Goal: Information Seeking & Learning: Learn about a topic

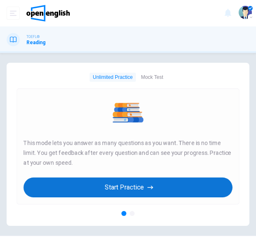
click at [101, 195] on button "Start Practice" at bounding box center [128, 187] width 209 height 20
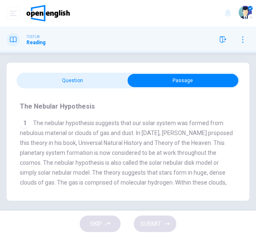
drag, startPoint x: 132, startPoint y: 133, endPoint x: 120, endPoint y: 132, distance: 12.1
click at [120, 132] on span "The nebular hypothesis suggests that our solar system was formed from nebulous …" at bounding box center [126, 168] width 213 height 96
drag, startPoint x: 121, startPoint y: 132, endPoint x: 130, endPoint y: 132, distance: 8.7
click at [130, 132] on span "The nebular hypothesis suggests that our solar system was formed from nebulous …" at bounding box center [126, 168] width 213 height 96
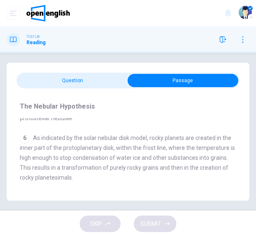
scroll to position [404, 0]
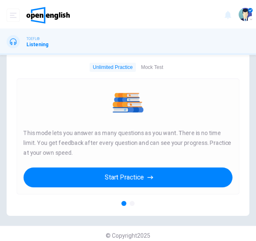
scroll to position [18, 0]
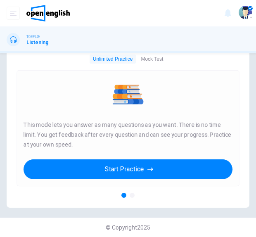
click at [134, 194] on div at bounding box center [128, 195] width 223 height 5
click at [146, 57] on button "Mock Test" at bounding box center [151, 58] width 29 height 9
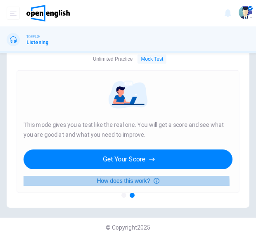
click at [111, 184] on button "How does this work?" at bounding box center [128, 181] width 209 height 10
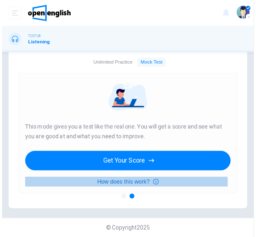
scroll to position [14, 0]
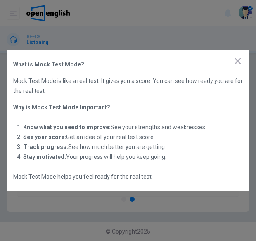
click at [239, 61] on icon "button" at bounding box center [238, 61] width 10 height 10
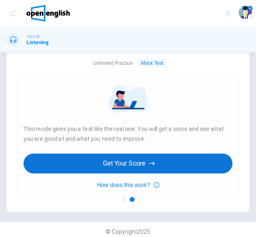
click at [158, 160] on button "Get Your Score" at bounding box center [128, 163] width 209 height 20
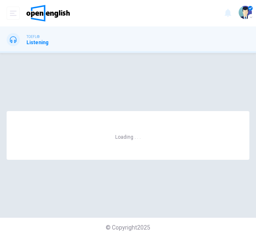
scroll to position [0, 0]
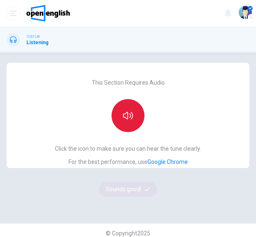
click at [124, 113] on icon "button" at bounding box center [128, 115] width 10 height 7
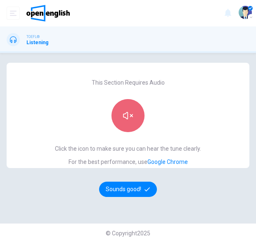
click at [124, 113] on icon "button" at bounding box center [128, 115] width 10 height 7
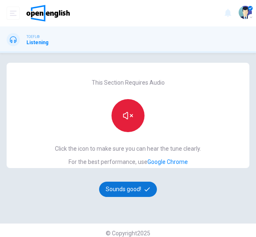
click at [146, 194] on button "Sounds good!" at bounding box center [128, 189] width 58 height 15
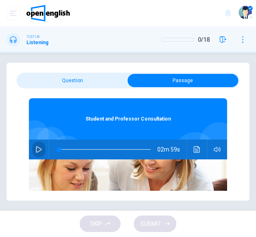
click at [35, 152] on icon "button" at bounding box center [38, 149] width 7 height 7
type input "*"
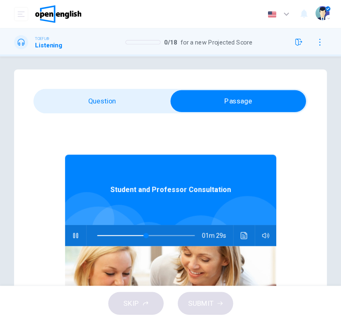
scroll to position [4, 0]
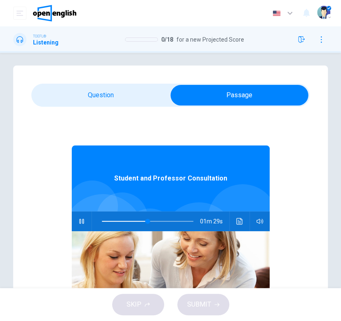
drag, startPoint x: 229, startPoint y: 3, endPoint x: 13, endPoint y: 173, distance: 275.0
click at [10, 174] on div "Question 1 Why does the student want to talk to the professor? A To tell her sh…" at bounding box center [170, 232] width 341 height 332
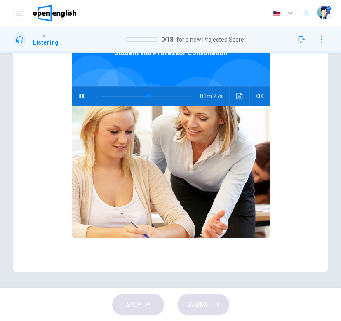
scroll to position [0, 0]
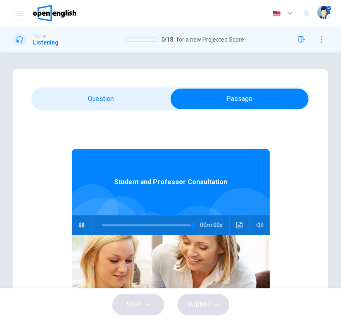
type input "*"
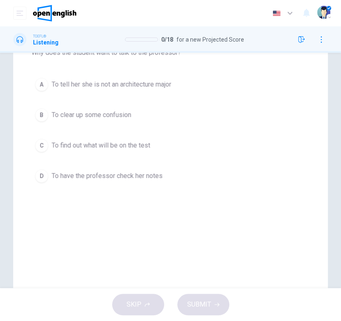
scroll to position [110, 0]
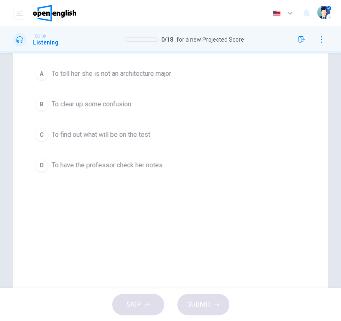
click at [59, 102] on span "To clear up some confusion" at bounding box center [92, 104] width 80 height 10
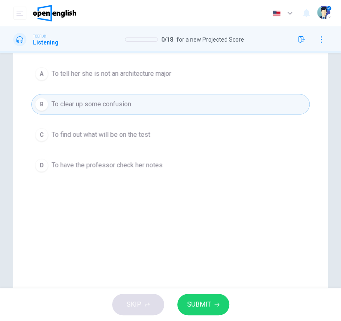
click at [196, 236] on button "SUBMIT" at bounding box center [203, 304] width 52 height 21
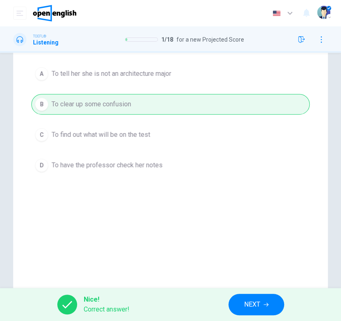
click at [255, 236] on span "NEXT" at bounding box center [252, 305] width 16 height 12
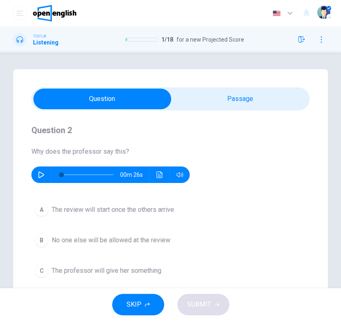
scroll to position [55, 0]
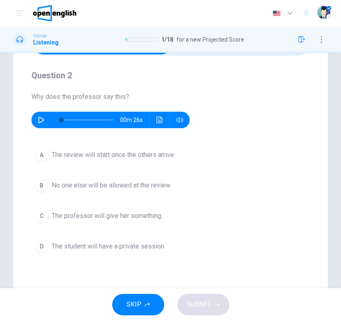
click at [39, 120] on icon "button" at bounding box center [41, 120] width 6 height 7
type input "*"
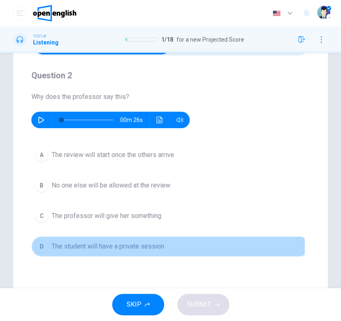
click at [125, 236] on span "The student will have a private session" at bounding box center [108, 247] width 113 height 10
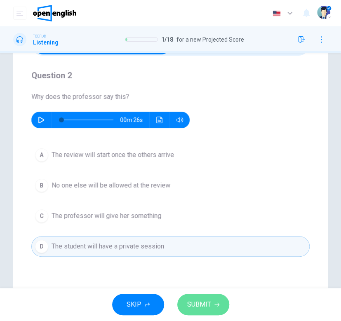
click at [195, 236] on span "SUBMIT" at bounding box center [199, 305] width 24 height 12
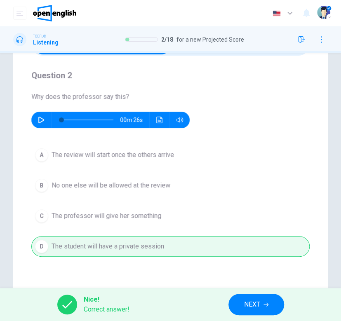
click at [255, 236] on button "NEXT" at bounding box center [257, 304] width 56 height 21
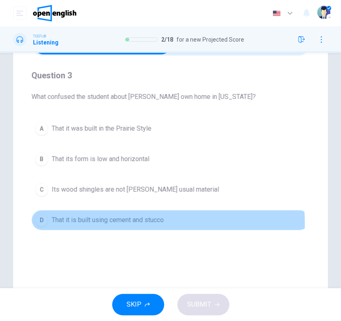
click at [99, 224] on span "That it is built using cement and stucco" at bounding box center [108, 220] width 112 height 10
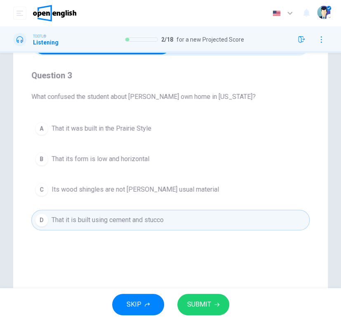
click at [221, 236] on button "SUBMIT" at bounding box center [203, 304] width 52 height 21
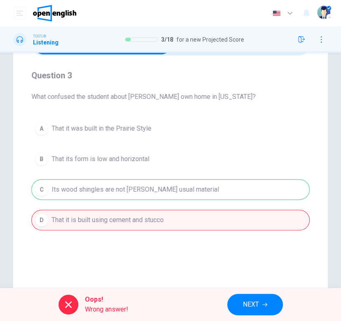
click at [125, 189] on div "A That it was built in the Prairie Style B That its form is low and horizontal …" at bounding box center [170, 174] width 279 height 112
click at [246, 236] on span "NEXT" at bounding box center [251, 305] width 16 height 12
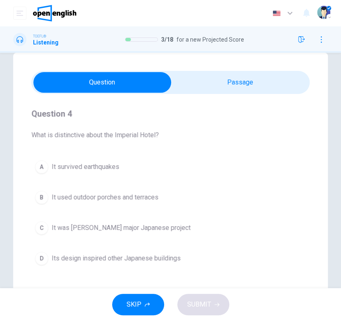
scroll to position [0, 0]
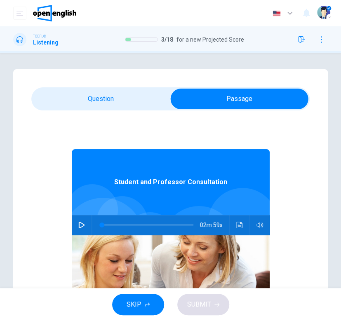
click at [236, 230] on button "Click to see the audio transcription" at bounding box center [239, 225] width 13 height 20
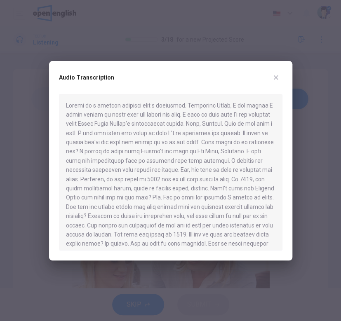
click at [255, 78] on icon "button" at bounding box center [276, 77] width 5 height 5
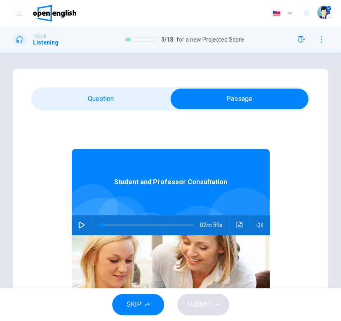
scroll to position [46, 0]
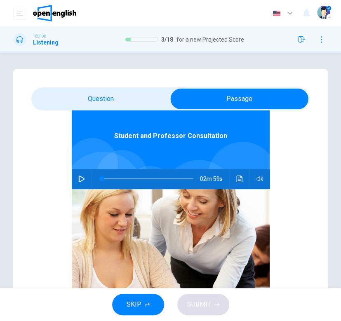
click at [236, 182] on icon "Click to see the audio transcription" at bounding box center [239, 179] width 6 height 7
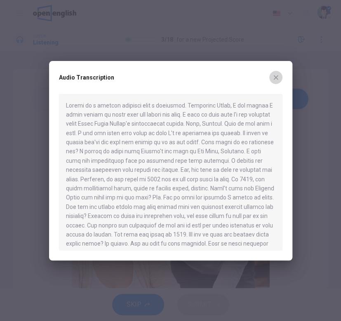
click at [255, 74] on icon "button" at bounding box center [276, 77] width 7 height 7
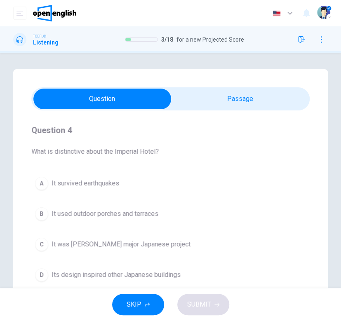
scroll to position [55, 0]
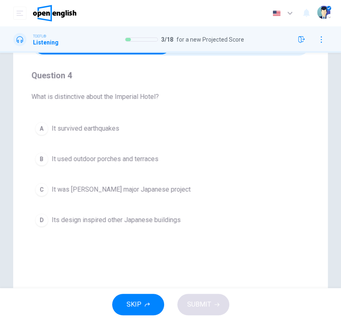
click at [135, 222] on span "Its design inspired other Japanese buildings" at bounding box center [116, 220] width 129 height 10
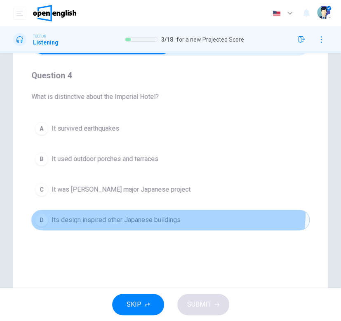
drag, startPoint x: 148, startPoint y: 210, endPoint x: 149, endPoint y: 219, distance: 8.8
click at [149, 215] on button "D Its design inspired other Japanese buildings" at bounding box center [170, 220] width 279 height 21
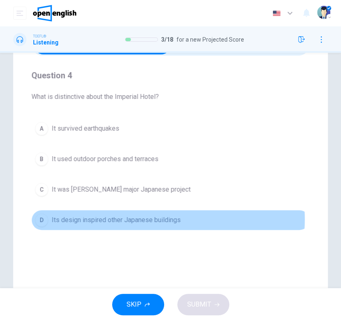
click at [149, 219] on span "Its design inspired other Japanese buildings" at bounding box center [116, 220] width 129 height 10
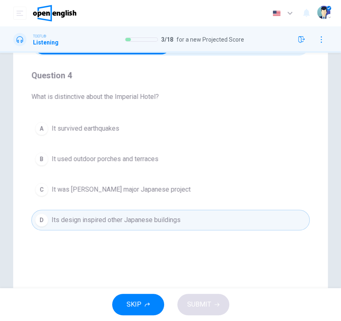
click at [198, 236] on div "SKIP SUBMIT" at bounding box center [170, 304] width 341 height 33
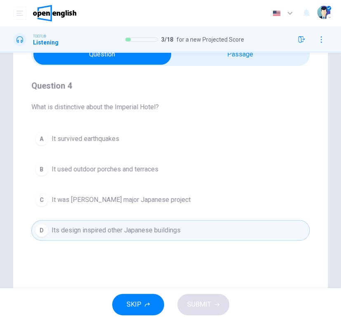
scroll to position [110, 0]
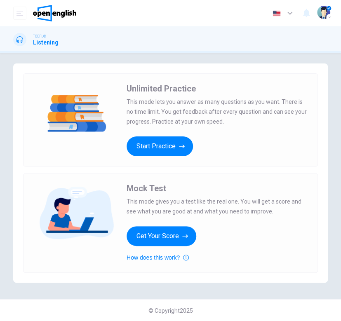
scroll to position [7, 0]
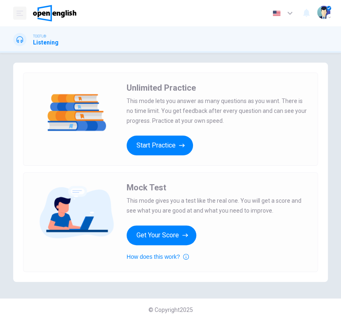
click at [17, 15] on icon "open mobile menu" at bounding box center [20, 13] width 7 height 5
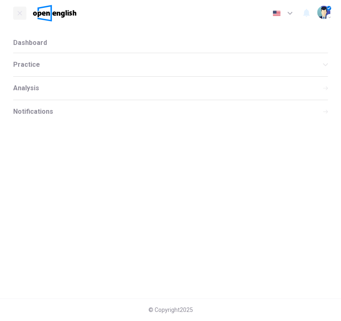
click at [22, 89] on span "Analysis" at bounding box center [26, 88] width 26 height 7
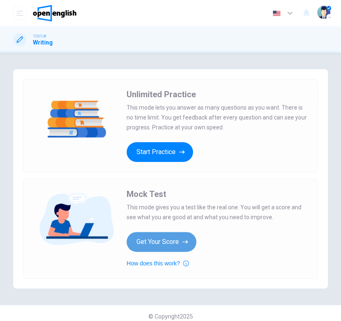
click at [155, 246] on button "Get Your Score" at bounding box center [162, 242] width 70 height 20
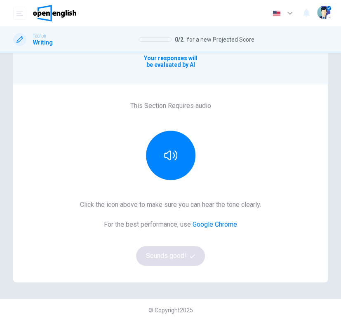
scroll to position [64, 0]
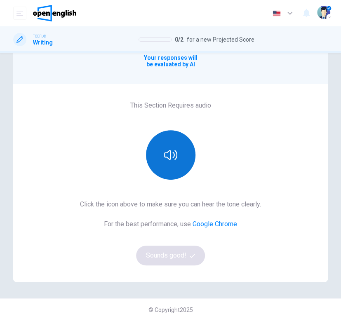
click at [173, 177] on button "button" at bounding box center [171, 155] width 50 height 50
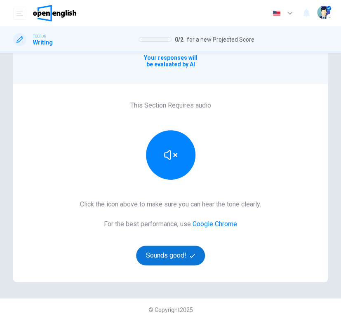
click at [162, 259] on button "Sounds good!" at bounding box center [170, 256] width 69 height 20
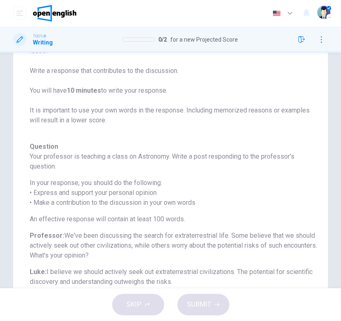
scroll to position [171, 0]
